Goal: Task Accomplishment & Management: Manage account settings

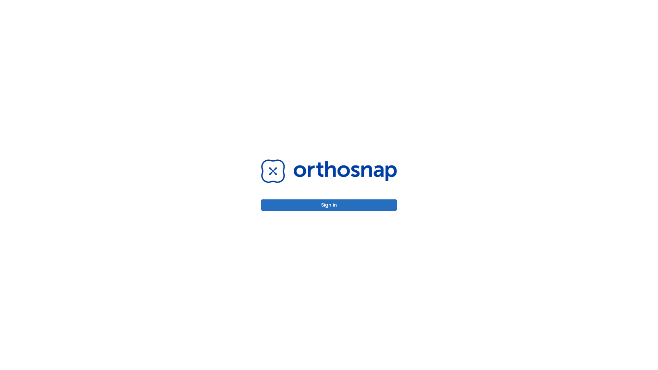
click at [329, 205] on button "Sign in" at bounding box center [329, 204] width 136 height 11
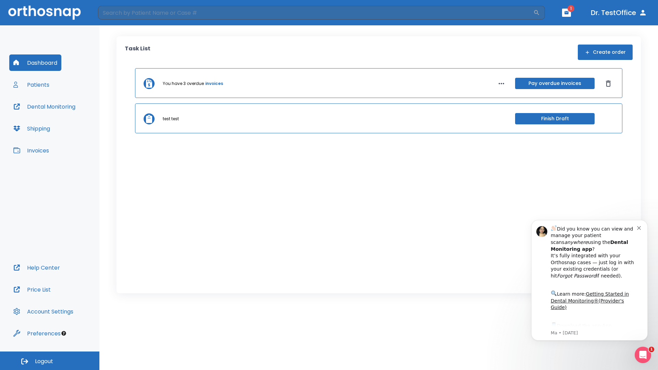
click at [50, 361] on span "Logout" at bounding box center [44, 362] width 18 height 8
